Goal: Navigation & Orientation: Find specific page/section

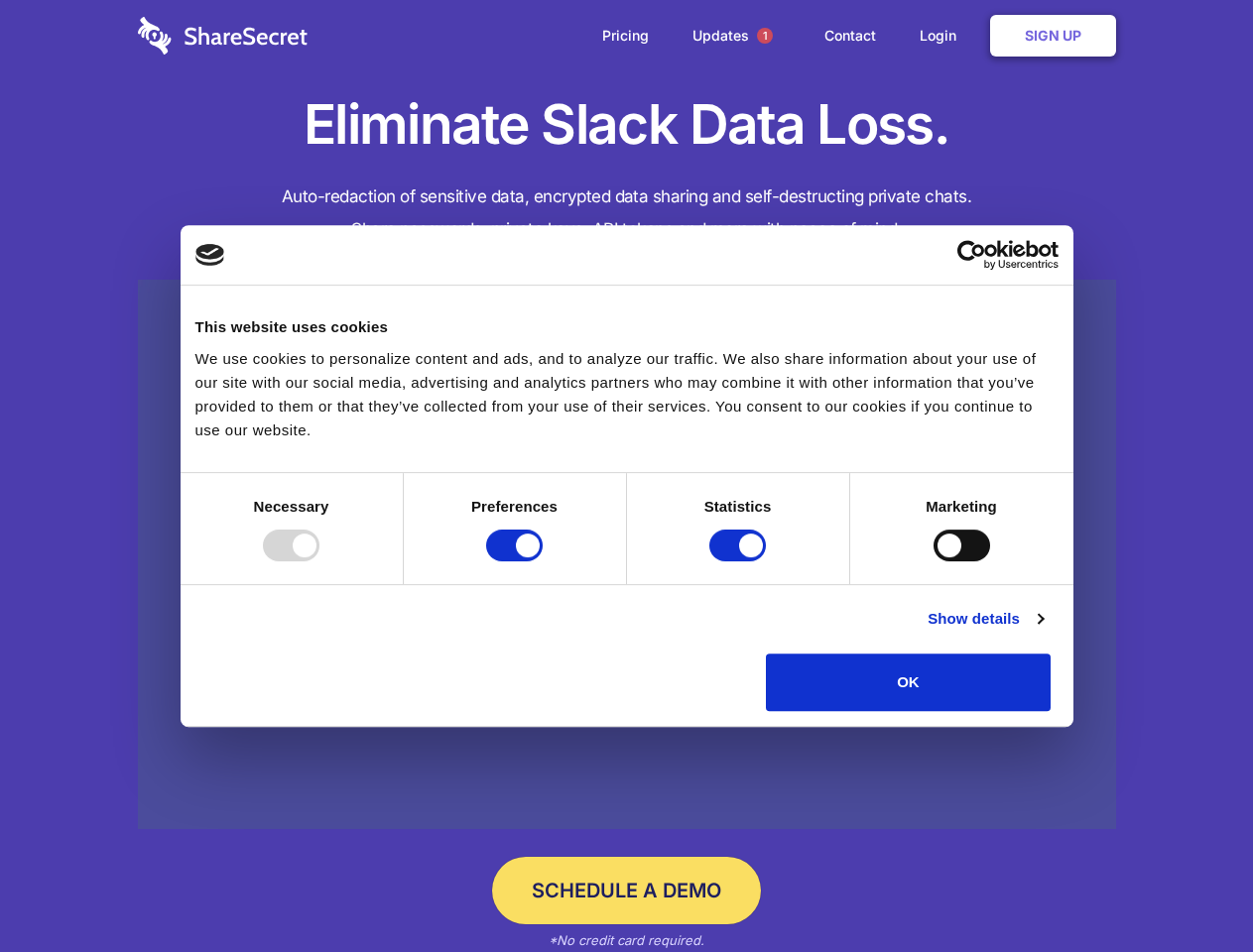
click at [319, 561] on div at bounding box center [291, 546] width 57 height 32
click at [542, 561] on input "Preferences" at bounding box center [514, 546] width 57 height 32
checkbox input "false"
click at [740, 561] on input "Statistics" at bounding box center [737, 546] width 57 height 32
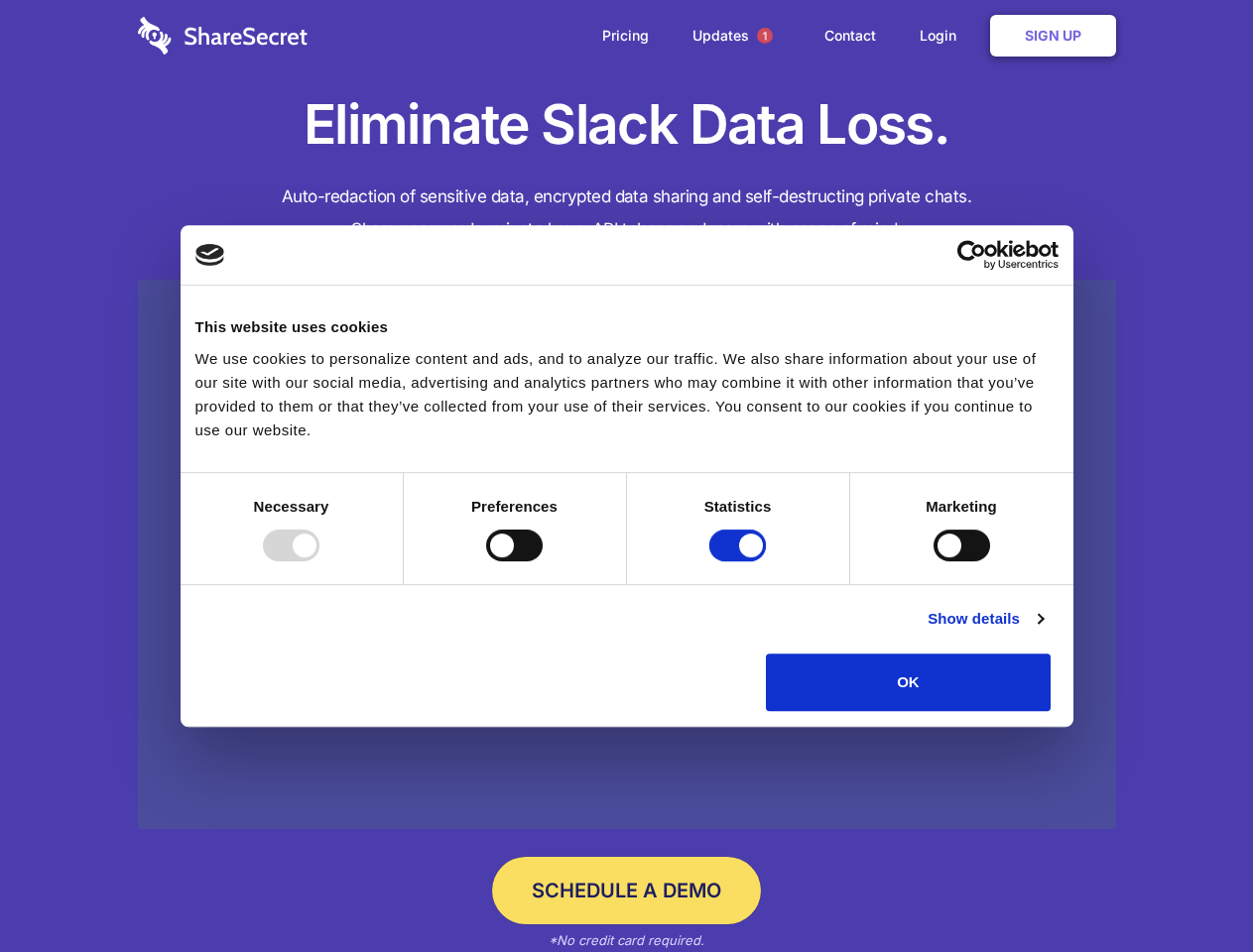
checkbox input "false"
click at [934, 561] on input "Marketing" at bounding box center [961, 546] width 57 height 32
checkbox input "true"
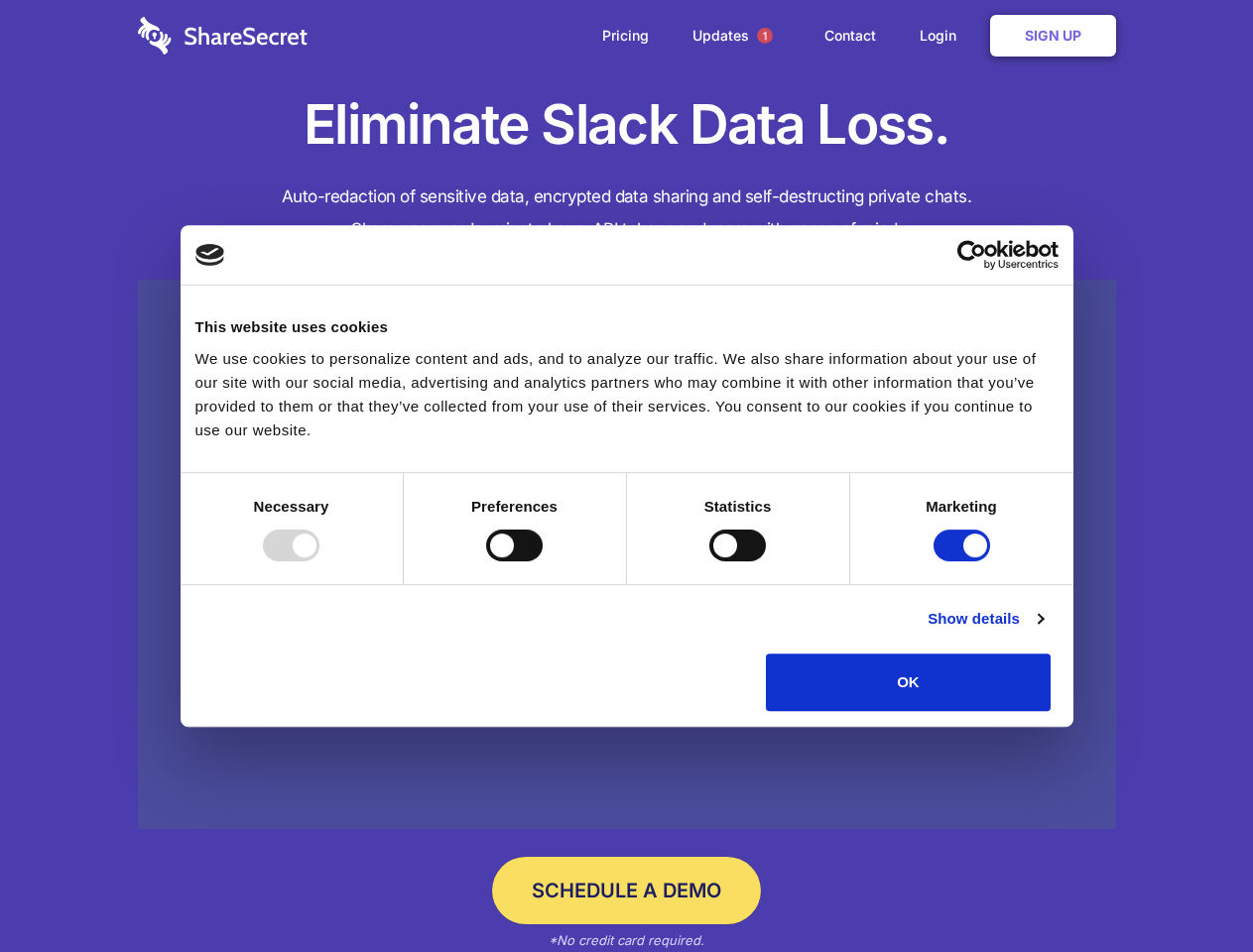
click at [1042, 631] on link "Show details" at bounding box center [984, 619] width 115 height 24
click at [0, 0] on li "Necessary 7 Necessary cookies help make a website usable by enabling basic func…" at bounding box center [0, 0] width 0 height 0
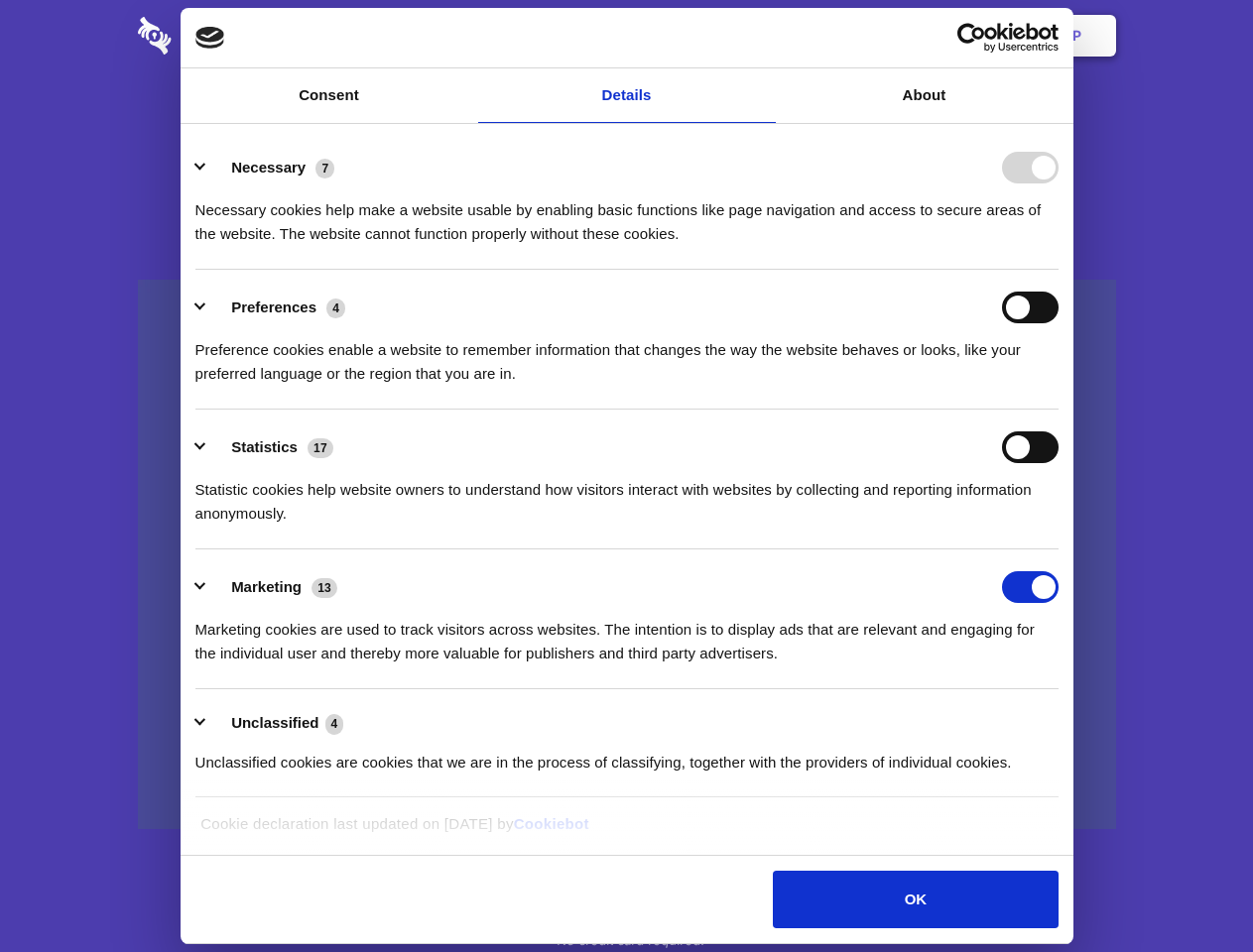
click at [764, 36] on span "1" at bounding box center [765, 36] width 16 height 16
